Goal: Information Seeking & Learning: Learn about a topic

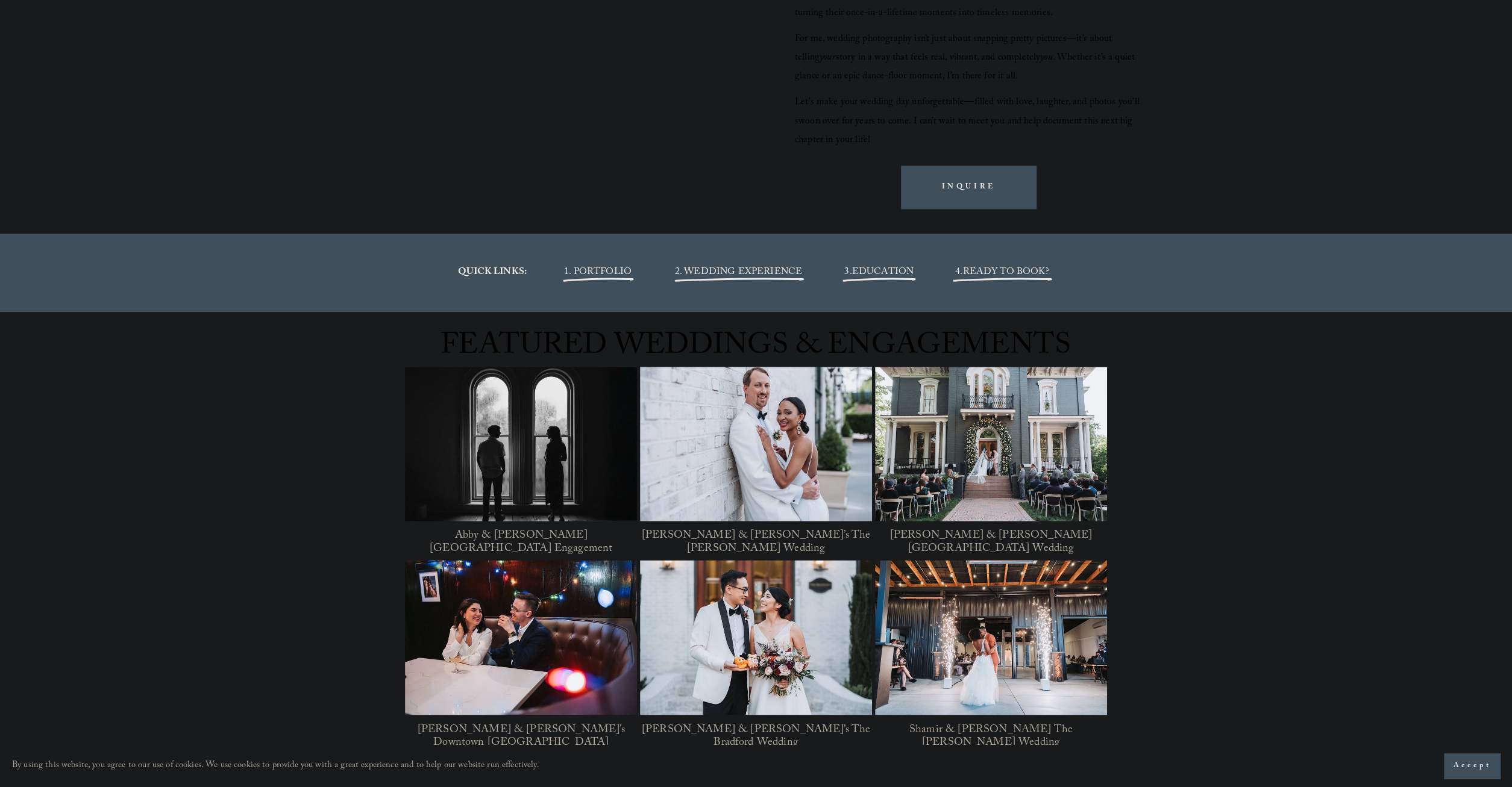
scroll to position [1315, 0]
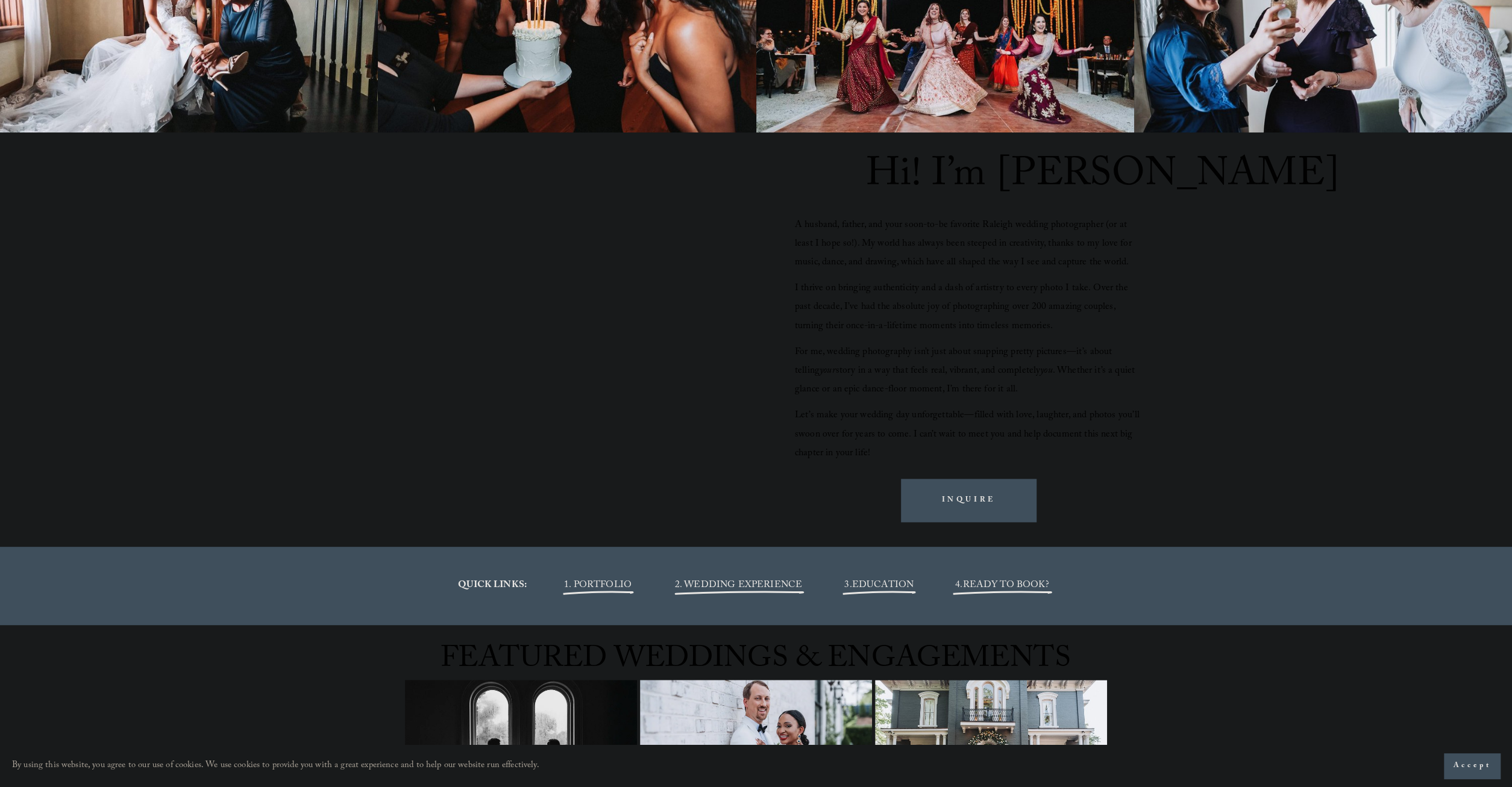
click at [891, 588] on span "EDUCATION" at bounding box center [882, 586] width 62 height 16
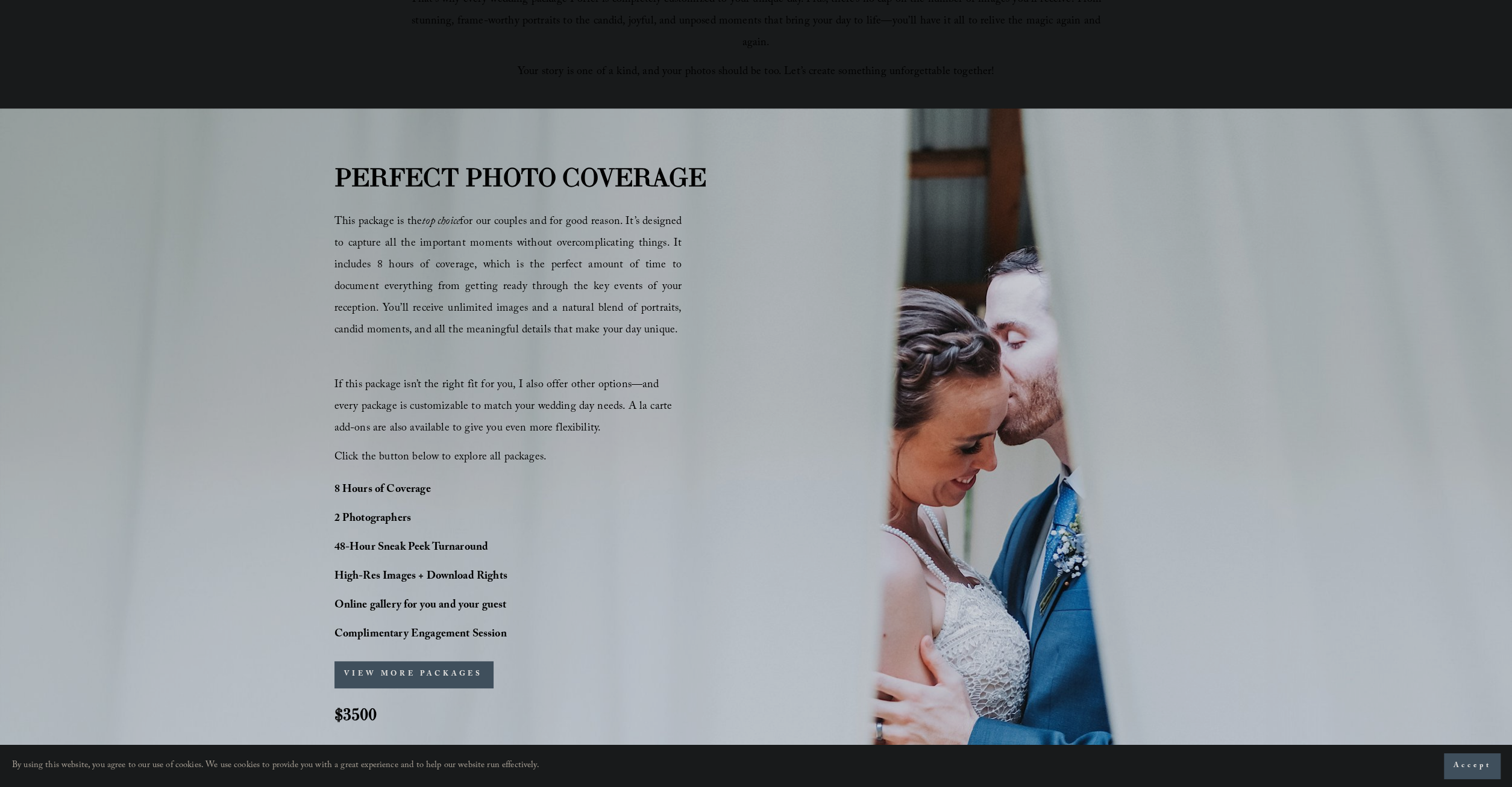
scroll to position [752, 0]
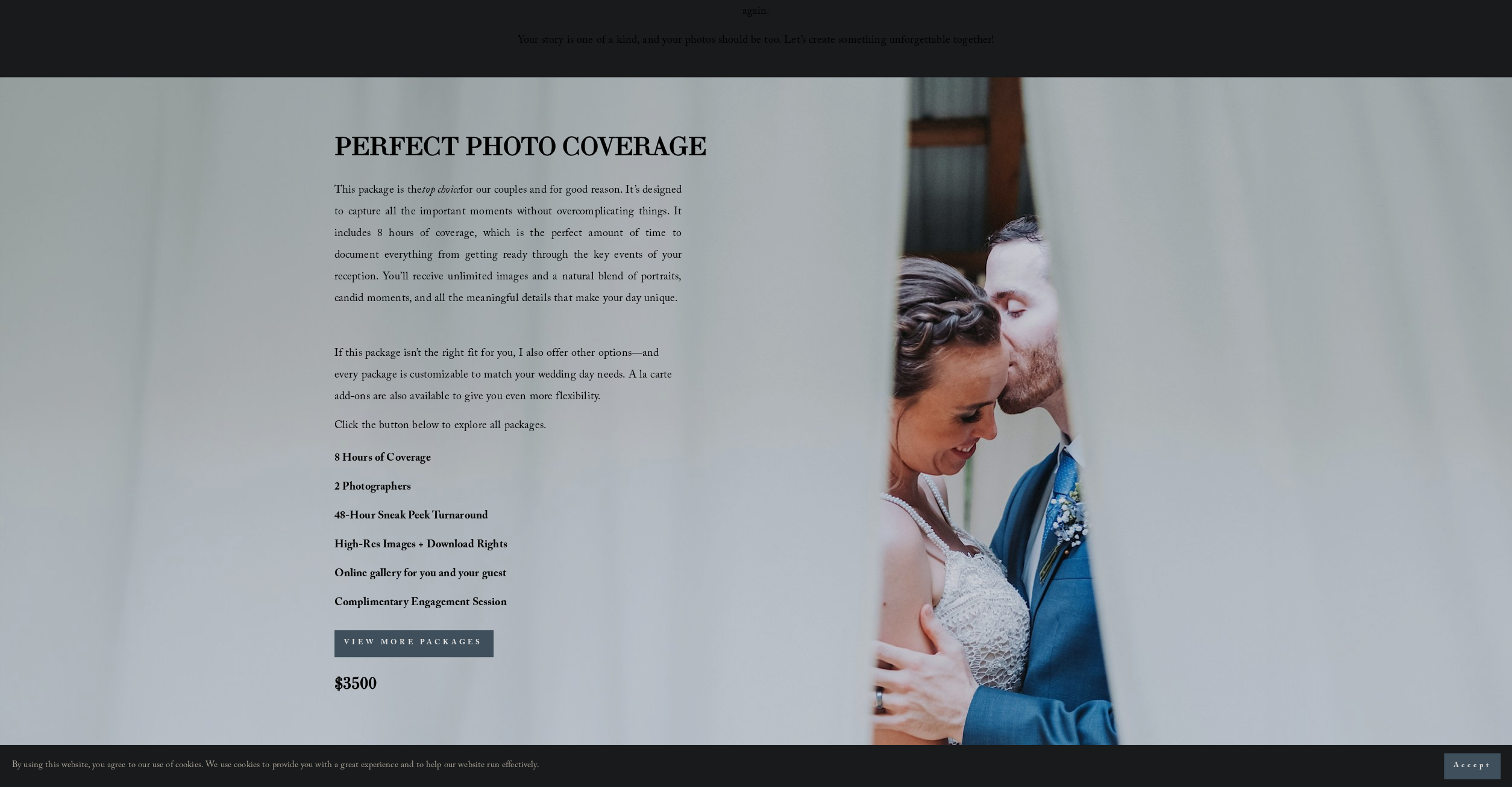
click at [435, 644] on button "VIEW MORE PACKAGES" at bounding box center [413, 643] width 158 height 27
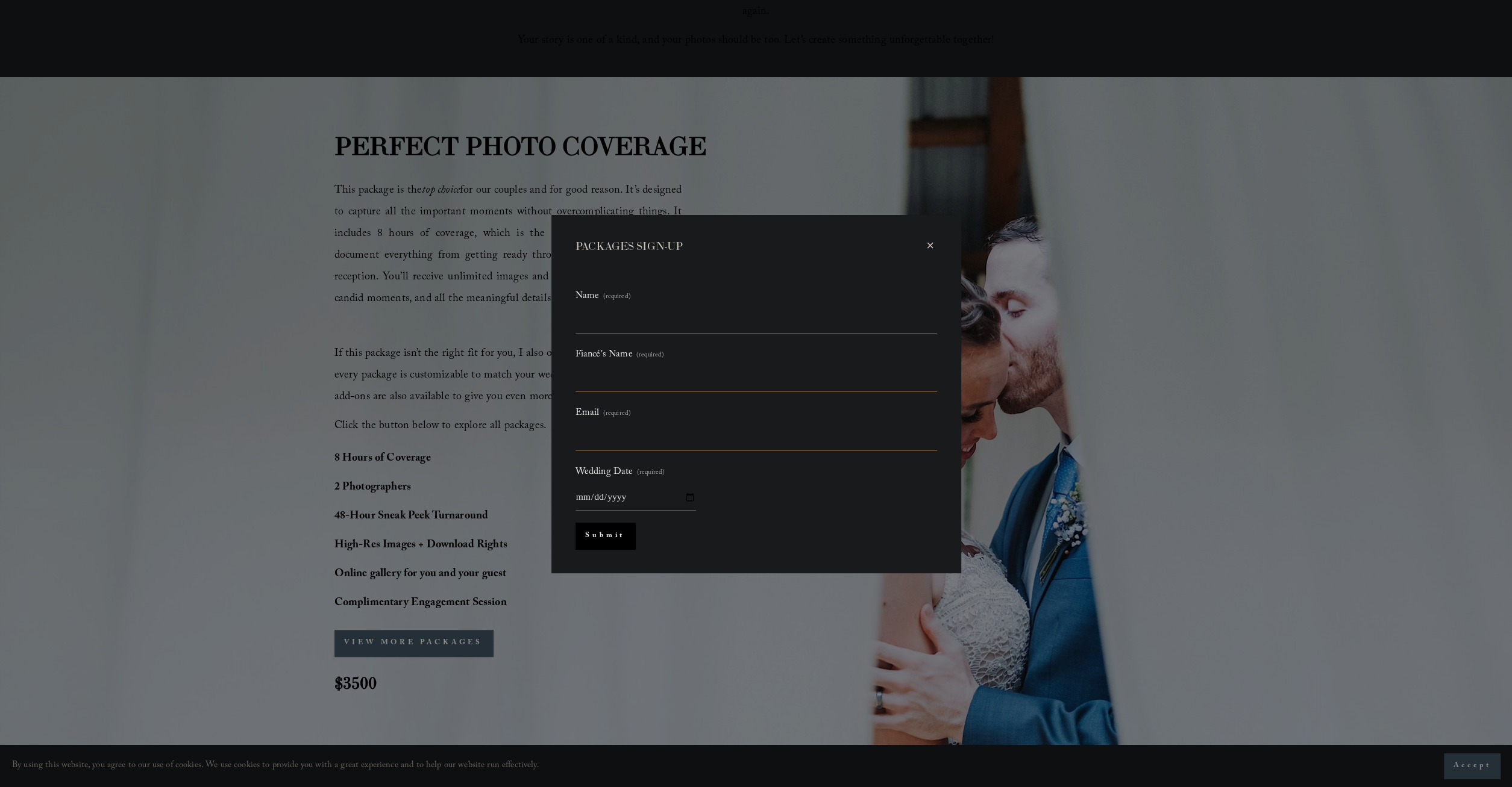
click at [1094, 312] on div "× PACKAGES SIGN-UP Name (required) Fiancé's Name (required) Email (required) We…" at bounding box center [756, 394] width 1512 height 787
click at [929, 244] on div "×" at bounding box center [930, 245] width 13 height 13
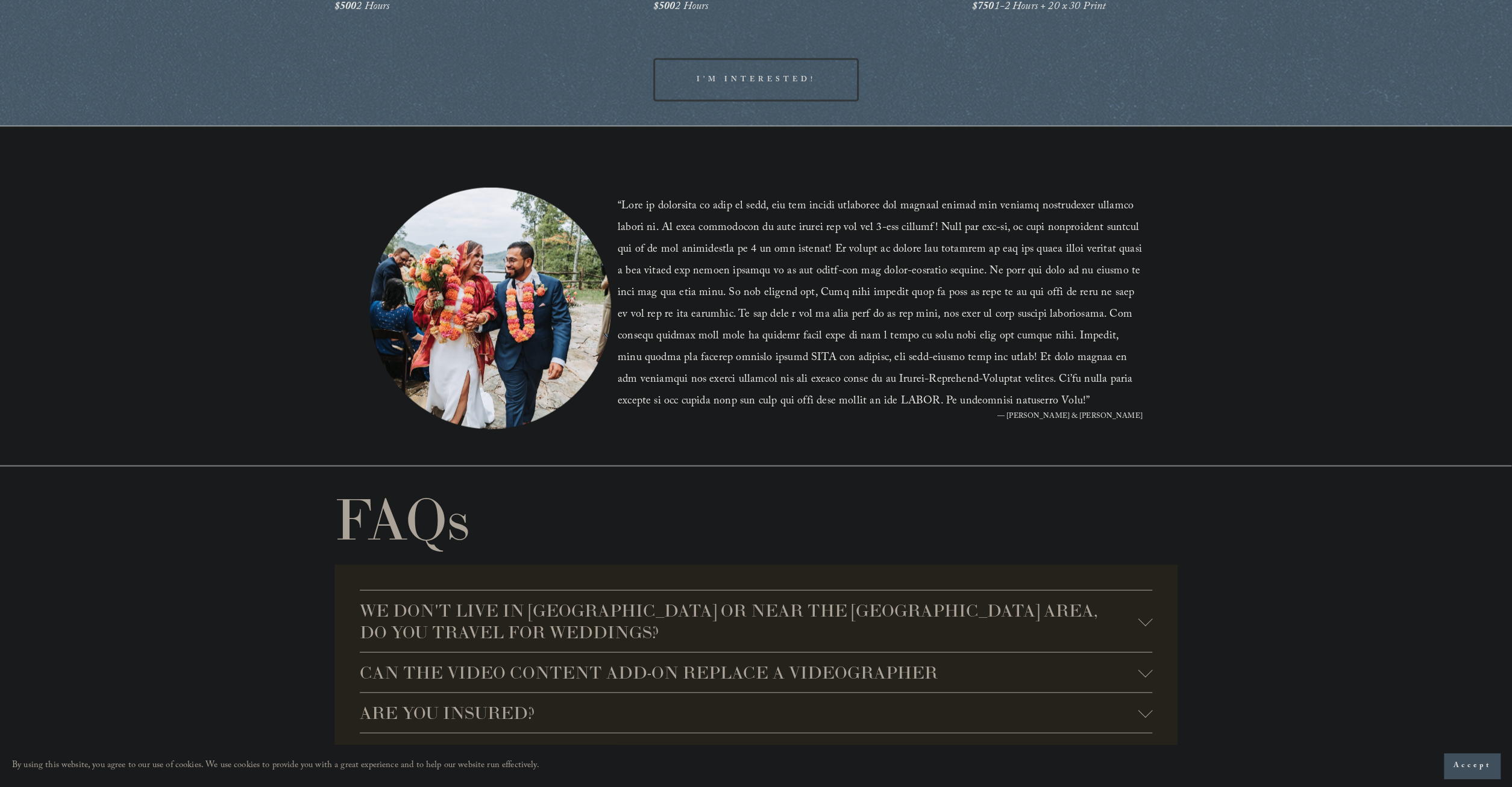
scroll to position [2569, 0]
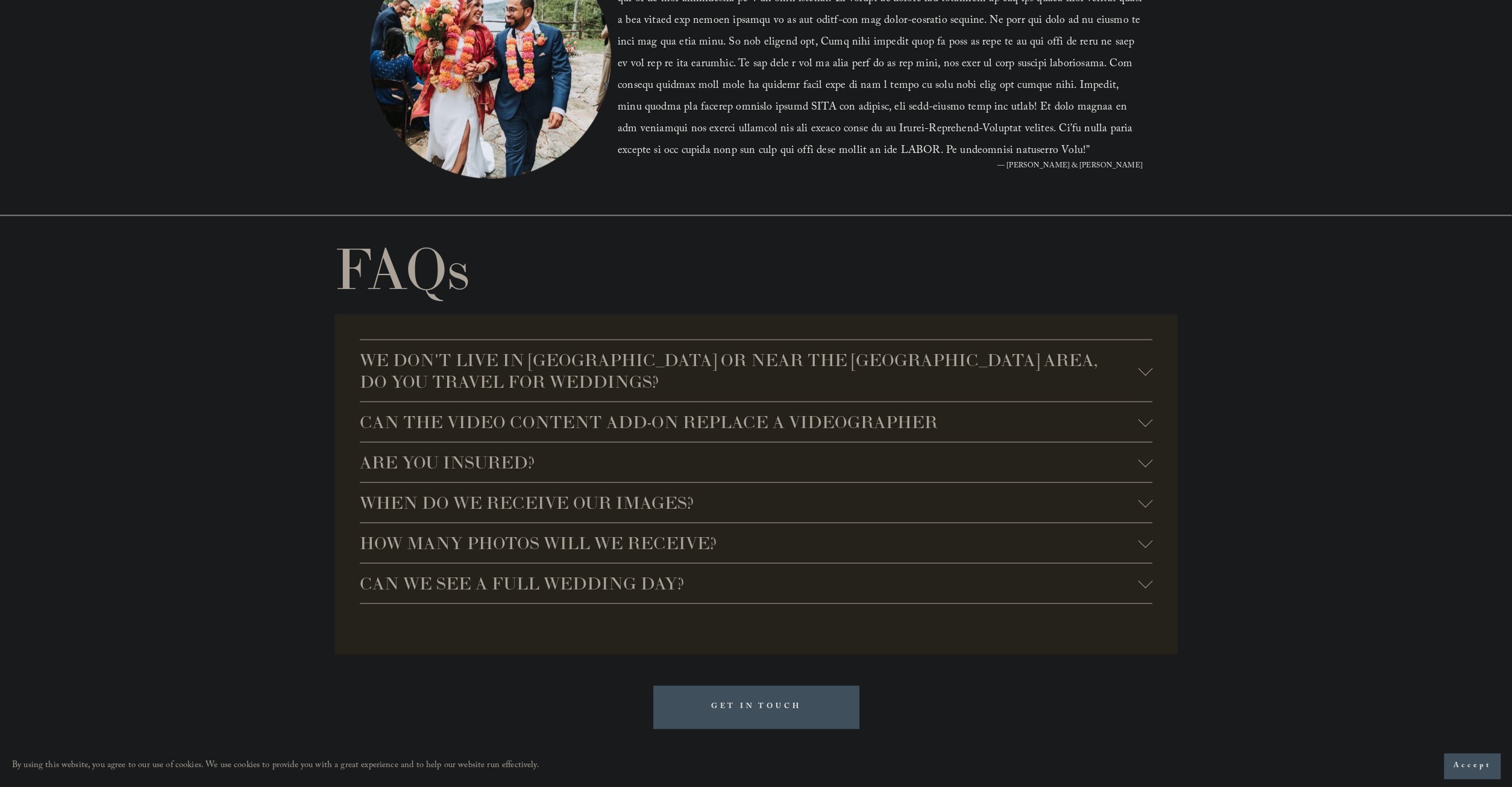
click at [610, 472] on span "ARE YOU INSURED?" at bounding box center [749, 462] width 778 height 22
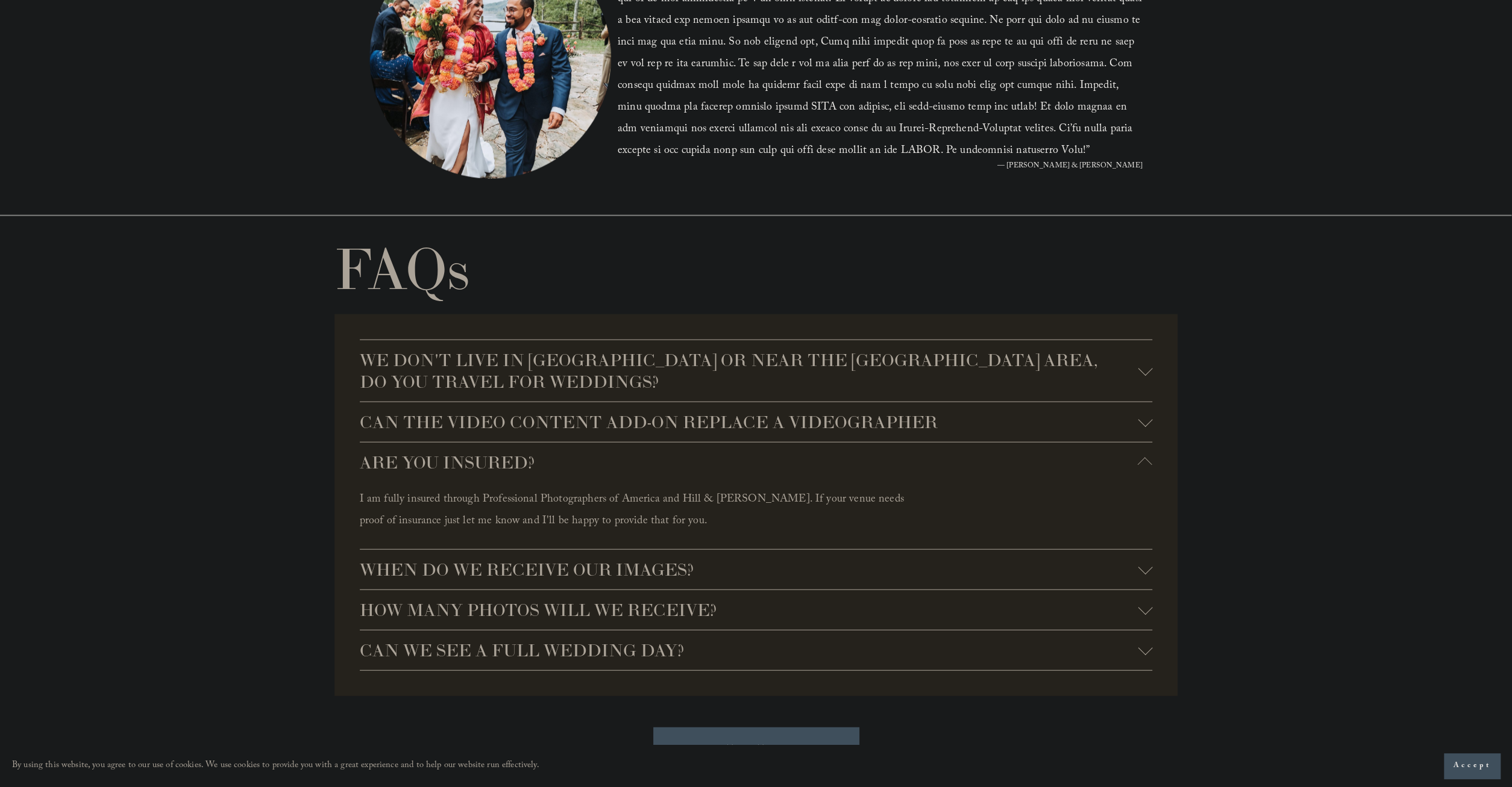
click at [620, 574] on span "WHEN DO WE RECEIVE OUR IMAGES?" at bounding box center [749, 569] width 778 height 22
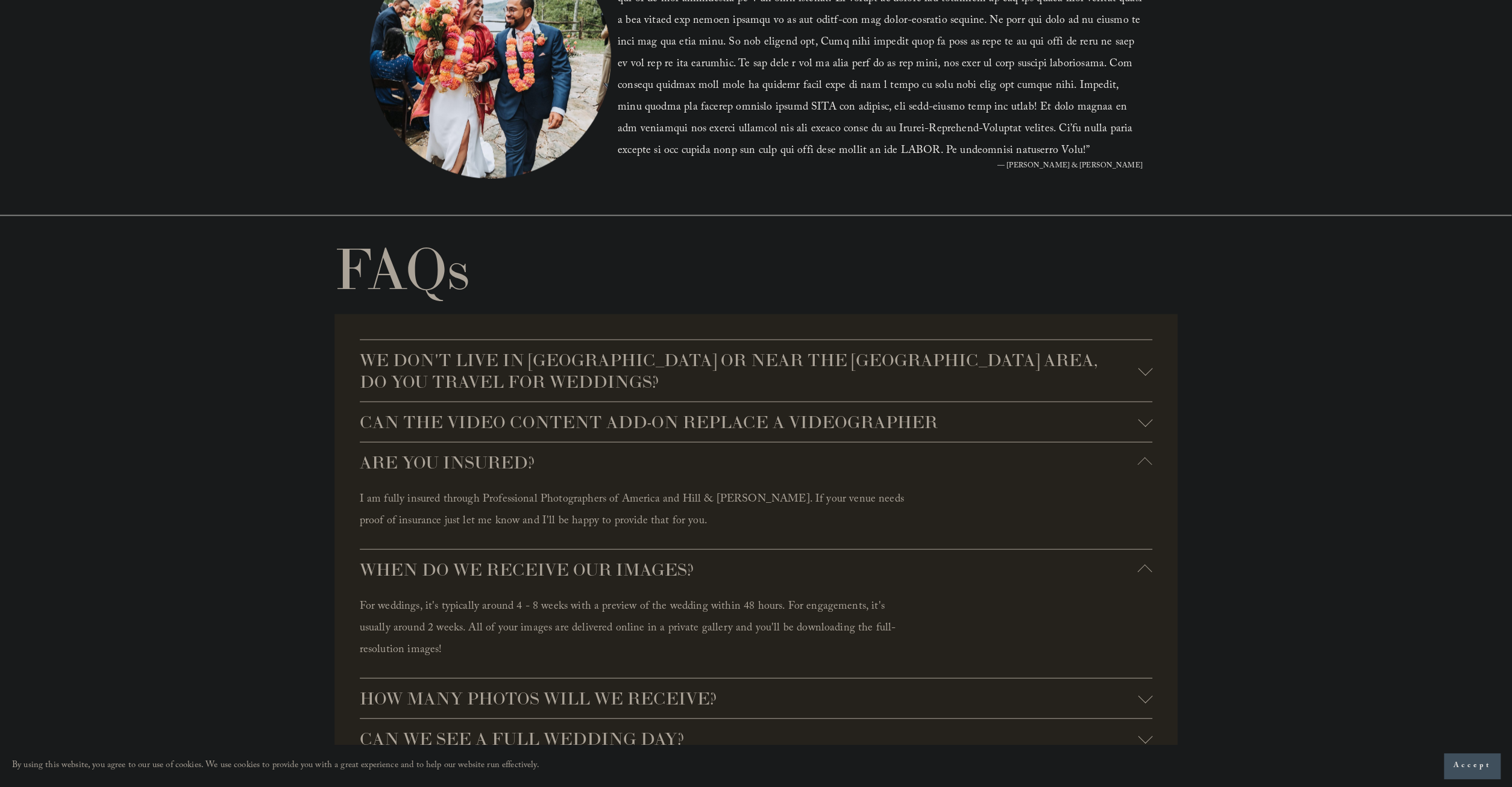
click at [702, 427] on span "CAN THE VIDEO CONTENT ADD-ON REPLACE A VIDEOGRAPHER" at bounding box center [749, 422] width 778 height 22
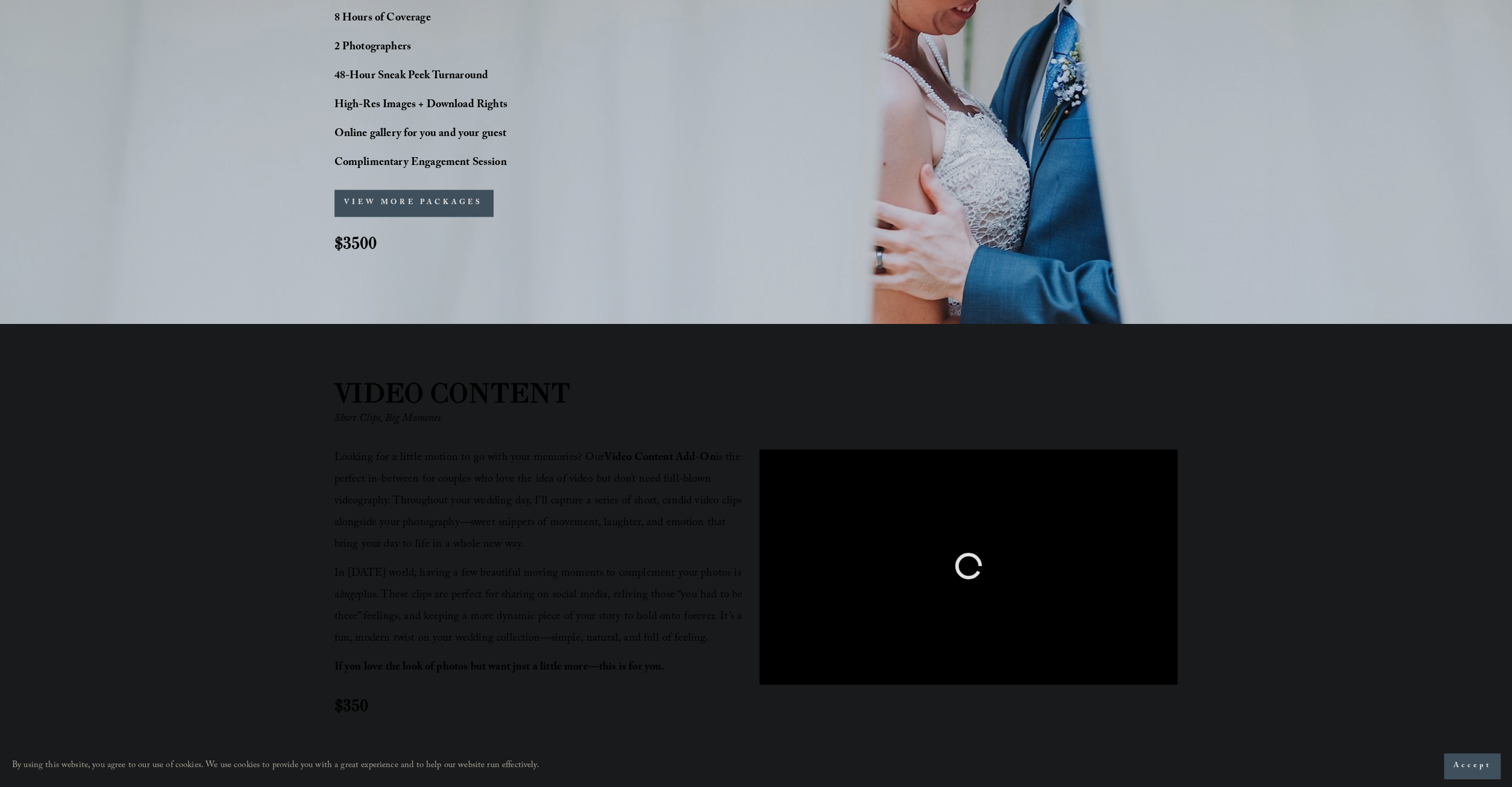
scroll to position [1128, 0]
